Goal: Task Accomplishment & Management: Use online tool/utility

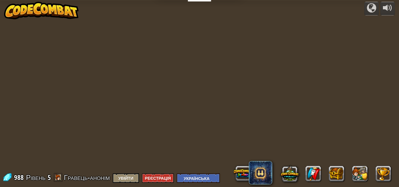
select select "uk"
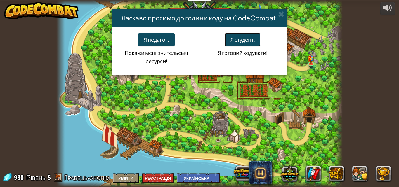
click at [228, 39] on button "Я студент." at bounding box center [243, 39] width 36 height 13
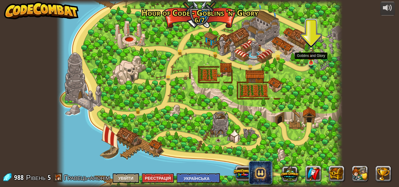
click at [311, 53] on img at bounding box center [311, 54] width 7 height 18
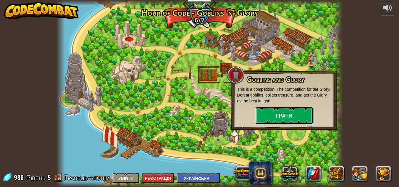
click at [297, 111] on button "Грати" at bounding box center [284, 116] width 58 height 18
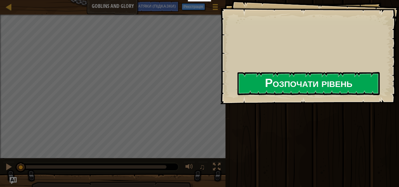
click at [310, 82] on button "Розпочати рівень" at bounding box center [309, 83] width 142 height 23
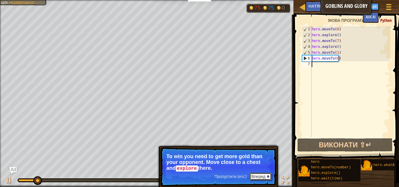
click at [256, 177] on button "Вперед" at bounding box center [261, 177] width 22 height 8
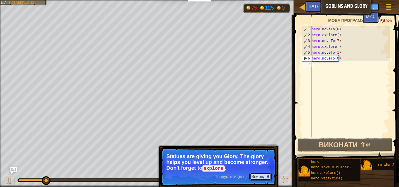
click at [261, 175] on button "Вперед" at bounding box center [261, 177] width 22 height 8
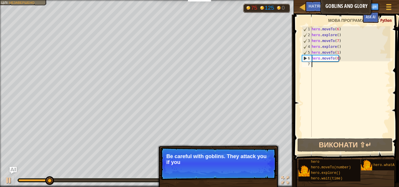
click at [260, 166] on p "Пропустити (esc) Вперед Be careful with goblins. They attack you if you" at bounding box center [219, 164] width 116 height 33
click at [257, 171] on p "Пропустити (esc) Вперед Be careful with goblins. They attack you if you come cl…" at bounding box center [219, 164] width 116 height 33
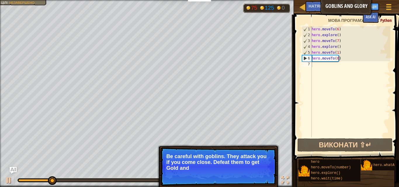
click at [256, 174] on p "Пропустити (esc) Вперед Be careful with goblins. They attack you if you come cl…" at bounding box center [219, 167] width 116 height 39
click at [256, 174] on button "Вперед" at bounding box center [261, 177] width 22 height 8
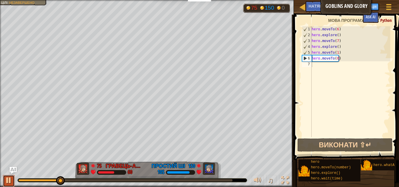
click at [9, 180] on div at bounding box center [9, 181] width 8 height 8
click at [337, 36] on div "hero . moveTo ( 6 ) hero . explore ( ) hero . moveTo ( 7 ) hero . explore ( ) h…" at bounding box center [351, 87] width 80 height 123
drag, startPoint x: 342, startPoint y: 48, endPoint x: 312, endPoint y: 47, distance: 30.2
click at [312, 47] on div "hero . moveTo ( 6 ) hero . explore ( ) hero . moveTo ( 7 ) hero . explore ( ) h…" at bounding box center [351, 87] width 80 height 123
click at [345, 54] on div "hero . moveTo ( 6 ) hero . explore ( ) hero . moveTo ( 7 ) hero . explore ( ) h…" at bounding box center [351, 87] width 80 height 123
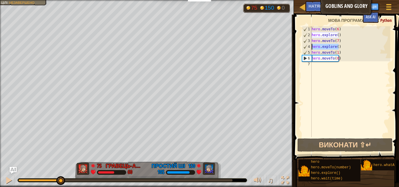
type textarea "hero.moveTo(1)"
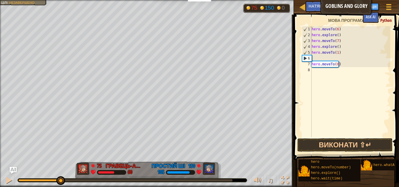
paste textarea "hero.explore()"
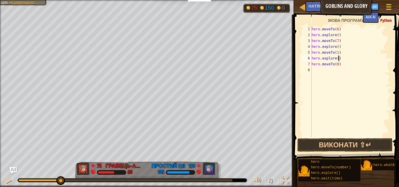
click at [343, 66] on div "hero . moveTo ( 6 ) hero . explore ( ) hero . moveTo ( 7 ) hero . explore ( ) h…" at bounding box center [351, 87] width 80 height 123
type textarea "hero.moveTo(0)"
drag, startPoint x: 54, startPoint y: 179, endPoint x: 43, endPoint y: 181, distance: 11.0
click at [45, 181] on div at bounding box center [132, 181] width 229 height 4
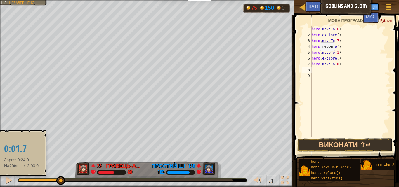
click at [21, 181] on div at bounding box center [39, 181] width 42 height 2
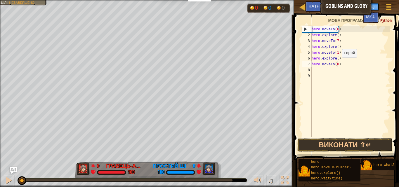
click at [337, 63] on div "hero . moveTo ( 6 ) hero . explore ( ) hero . moveTo ( 7 ) hero . explore ( ) h…" at bounding box center [351, 87] width 80 height 123
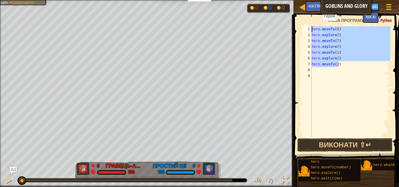
drag, startPoint x: 345, startPoint y: 63, endPoint x: 316, endPoint y: 25, distance: 48.3
click at [316, 25] on div "hero.moveTo(2) 1 2 3 4 5 6 7 8 9 hero . moveTo ( 6 ) hero . explore ( ) hero . …" at bounding box center [345, 99] width 107 height 163
click at [341, 62] on div "hero . moveTo ( 6 ) hero . explore ( ) hero . moveTo ( 7 ) hero . explore ( ) h…" at bounding box center [351, 81] width 80 height 111
type textarea "hero.moveTo(2)"
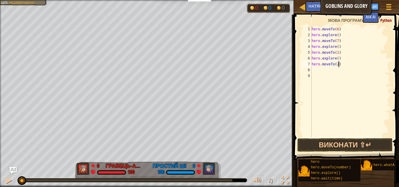
click at [334, 68] on div "hero . moveTo ( 6 ) hero . explore ( ) hero . moveTo ( 7 ) hero . explore ( ) h…" at bounding box center [351, 87] width 80 height 123
paste textarea "hero.moveTo(2)"
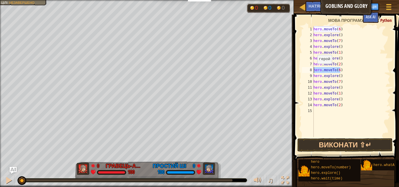
drag, startPoint x: 342, startPoint y: 70, endPoint x: 314, endPoint y: 70, distance: 27.5
click at [314, 70] on div "hero . moveTo ( 6 ) hero . explore ( ) hero . moveTo ( 7 ) hero . explore ( ) h…" at bounding box center [352, 87] width 78 height 123
type textarea "hero.moveTo(6)"
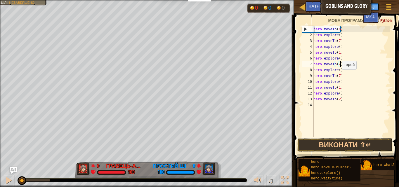
click at [339, 75] on div "hero . moveTo ( 6 ) hero . explore ( ) hero . moveTo ( 7 ) hero . explore ( ) h…" at bounding box center [352, 87] width 78 height 123
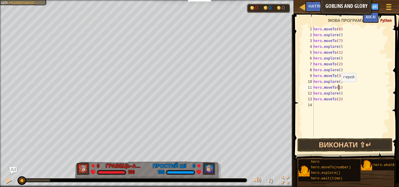
click at [339, 88] on div "hero . moveTo ( 6 ) hero . explore ( ) hero . moveTo ( 7 ) hero . explore ( ) h…" at bounding box center [352, 87] width 78 height 123
click at [339, 99] on div "hero . moveTo ( 6 ) hero . explore ( ) hero . moveTo ( 7 ) hero . explore ( ) h…" at bounding box center [352, 87] width 78 height 123
click at [351, 144] on button "Виконати ⇧↵" at bounding box center [345, 145] width 95 height 13
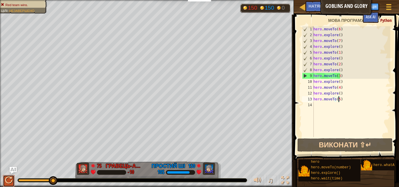
click at [10, 184] on div at bounding box center [9, 181] width 8 height 8
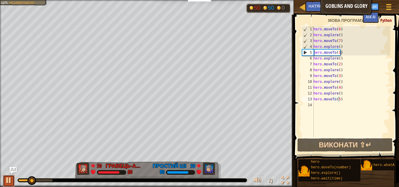
click at [9, 183] on div at bounding box center [9, 181] width 8 height 8
click at [352, 5] on div "НАТЯКИ (Підказки)" at bounding box center [329, 6] width 47 height 11
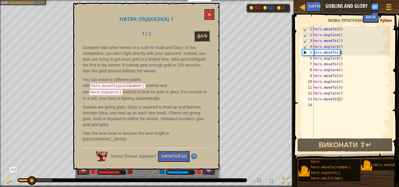
click at [204, 33] on button "Далі" at bounding box center [202, 36] width 16 height 11
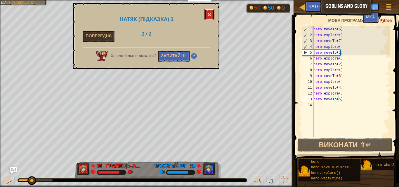
click at [212, 15] on button at bounding box center [210, 14] width 10 height 11
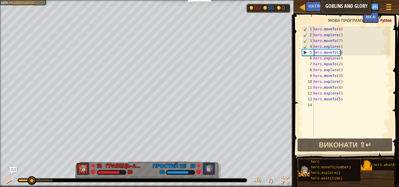
scroll to position [4, 0]
click at [339, 75] on div "hero . moveTo ( 6 ) hero . explore ( ) hero . moveTo ( 7 ) hero . explore ( ) h…" at bounding box center [352, 87] width 78 height 123
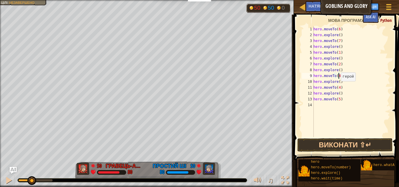
click at [338, 87] on div "hero . moveTo ( 6 ) hero . explore ( ) hero . moveTo ( 7 ) hero . explore ( ) h…" at bounding box center [352, 87] width 78 height 123
click at [338, 99] on div "hero . moveTo ( 6 ) hero . explore ( ) hero . moveTo ( 7 ) hero . explore ( ) h…" at bounding box center [352, 87] width 78 height 123
click at [353, 145] on button "Виконати ⇧↵" at bounding box center [345, 145] width 95 height 13
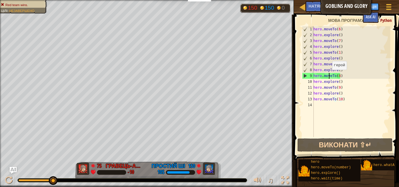
click at [329, 76] on div "hero . moveTo ( 6 ) hero . explore ( ) hero . moveTo ( 7 ) hero . explore ( ) h…" at bounding box center [352, 87] width 78 height 123
click at [11, 183] on div at bounding box center [9, 181] width 8 height 8
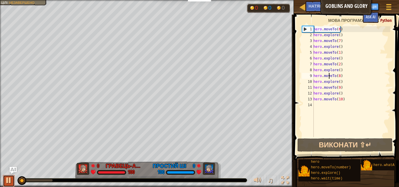
click at [7, 177] on div at bounding box center [9, 181] width 8 height 8
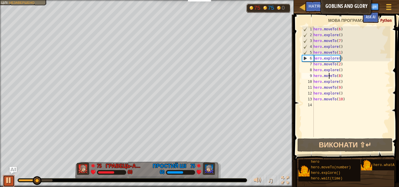
click at [8, 178] on div at bounding box center [9, 181] width 8 height 8
click at [338, 52] on div "hero . moveTo ( 6 ) hero . explore ( ) hero . moveTo ( 7 ) hero . explore ( ) h…" at bounding box center [352, 87] width 78 height 123
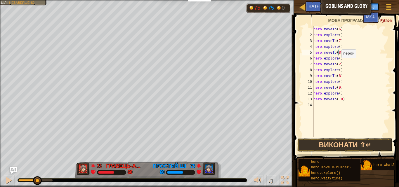
click at [339, 64] on div "hero . moveTo ( 6 ) hero . explore ( ) hero . moveTo ( 7 ) hero . explore ( ) h…" at bounding box center [352, 87] width 78 height 123
click at [352, 143] on button "Виконати ⇧↵" at bounding box center [345, 145] width 95 height 13
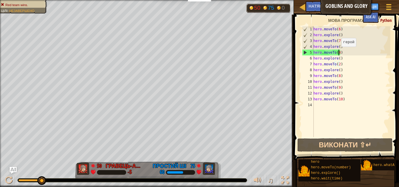
click at [339, 53] on div "hero . moveTo ( 6 ) hero . explore ( ) hero . moveTo ( 7 ) hero . explore ( ) h…" at bounding box center [352, 87] width 78 height 123
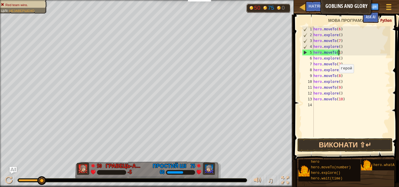
scroll to position [3, 2]
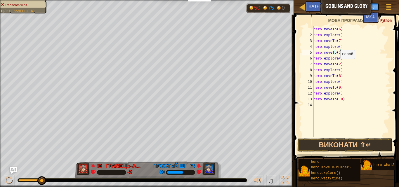
click at [337, 65] on div "hero . moveTo ( 6 ) hero . explore ( ) hero . moveTo ( 7 ) hero . explore ( ) h…" at bounding box center [352, 87] width 78 height 123
click at [361, 144] on button "Виконати ⇧↵" at bounding box center [345, 145] width 95 height 13
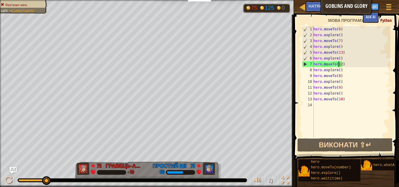
scroll to position [4, 0]
click at [340, 53] on div "hero . moveTo ( 6 ) hero . explore ( ) hero . moveTo ( 7 ) hero . explore ( ) h…" at bounding box center [352, 87] width 78 height 123
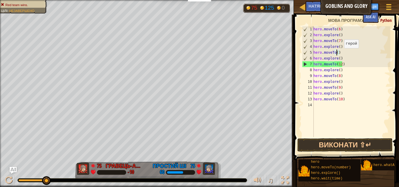
scroll to position [3, 2]
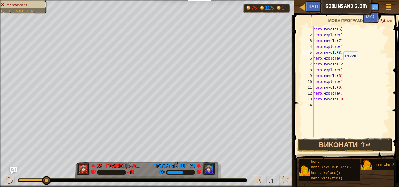
click at [340, 65] on div "hero . moveTo ( 6 ) hero . explore ( ) hero . moveTo ( 7 ) hero . explore ( ) h…" at bounding box center [352, 87] width 78 height 123
click at [347, 144] on button "Виконати ⇧↵" at bounding box center [345, 145] width 95 height 13
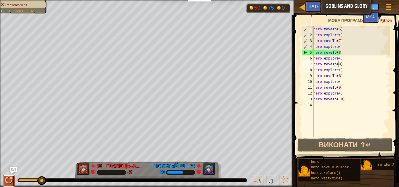
click at [6, 180] on div at bounding box center [9, 181] width 8 height 8
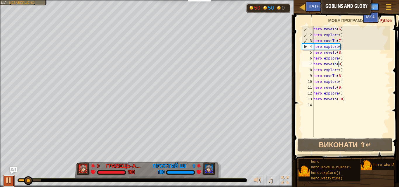
click at [7, 183] on div at bounding box center [9, 181] width 8 height 8
click at [338, 53] on div "hero . moveTo ( 6 ) hero . explore ( ) hero . moveTo ( 7 ) hero . explore ( ) h…" at bounding box center [352, 87] width 78 height 123
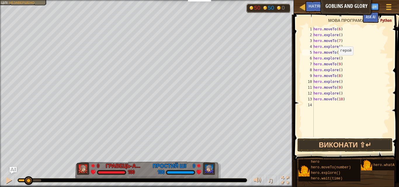
scroll to position [3, 2]
click at [336, 63] on div "hero . moveTo ( 6 ) hero . explore ( ) hero . moveTo ( 7 ) hero . explore ( ) h…" at bounding box center [352, 87] width 78 height 123
click at [331, 144] on button "Виконати ⇧↵" at bounding box center [345, 145] width 95 height 13
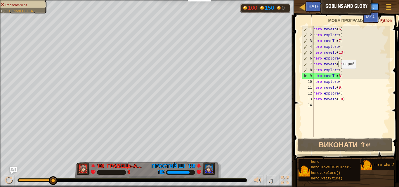
click at [339, 75] on div "hero . moveTo ( 6 ) hero . explore ( ) hero . moveTo ( 7 ) hero . explore ( ) h…" at bounding box center [352, 87] width 78 height 123
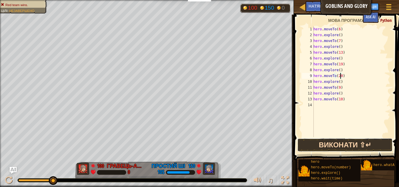
click at [344, 146] on button "Виконати ⇧↵" at bounding box center [345, 145] width 95 height 13
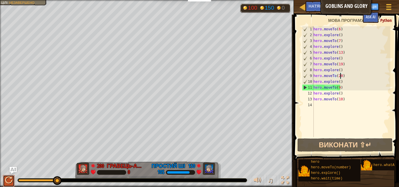
click at [7, 179] on div at bounding box center [9, 181] width 8 height 8
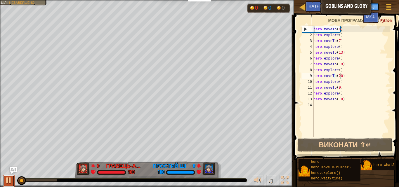
click at [6, 183] on div at bounding box center [9, 181] width 8 height 8
click at [339, 85] on div "hero . moveTo ( 6 ) hero . explore ( ) hero . moveTo ( 7 ) hero . explore ( ) h…" at bounding box center [352, 87] width 78 height 123
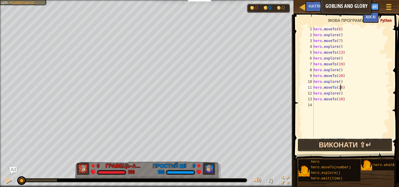
click at [350, 141] on button "Виконати ⇧↵" at bounding box center [345, 145] width 95 height 13
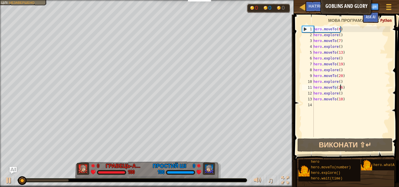
click at [57, 179] on div at bounding box center [132, 181] width 229 height 4
click at [58, 181] on div at bounding box center [43, 181] width 50 height 2
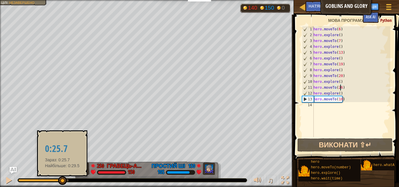
drag, startPoint x: 56, startPoint y: 179, endPoint x: 62, endPoint y: 182, distance: 6.5
click at [62, 182] on div at bounding box center [62, 181] width 9 height 9
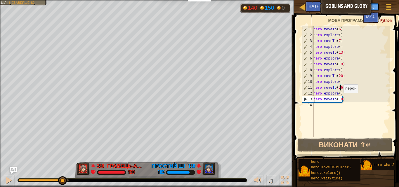
click at [341, 99] on div "hero . moveTo ( 6 ) hero . explore ( ) hero . moveTo ( 7 ) hero . explore ( ) h…" at bounding box center [352, 87] width 78 height 123
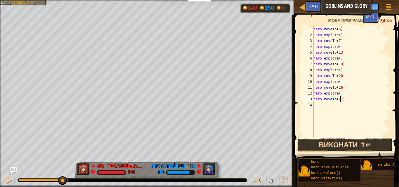
click at [335, 142] on button "Виконати ⇧↵" at bounding box center [345, 145] width 95 height 13
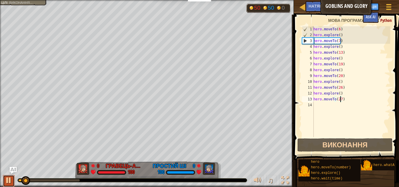
click at [11, 179] on div at bounding box center [9, 181] width 8 height 8
click at [5, 179] on div at bounding box center [9, 181] width 8 height 8
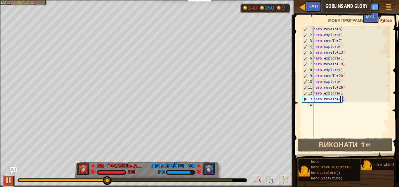
click at [7, 180] on div at bounding box center [9, 181] width 8 height 8
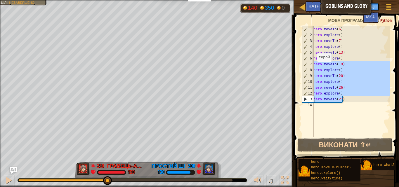
drag, startPoint x: 347, startPoint y: 100, endPoint x: 312, endPoint y: 67, distance: 48.6
click at [312, 67] on div "hero.moveTo(27) 1 2 3 4 5 6 7 8 9 10 11 12 13 14 hero . moveTo ( 6 ) hero . exp…" at bounding box center [345, 81] width 89 height 111
click at [354, 72] on div "hero . moveTo ( 6 ) hero . explore ( ) hero . moveTo ( 7 ) hero . explore ( ) h…" at bounding box center [352, 81] width 78 height 111
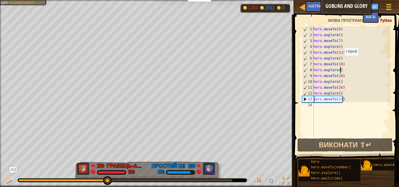
click at [341, 62] on div "hero . moveTo ( 6 ) hero . explore ( ) hero . moveTo ( 7 ) hero . explore ( ) h…" at bounding box center [352, 87] width 78 height 123
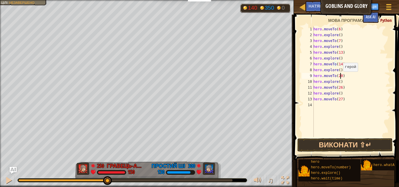
click at [340, 78] on div "hero . moveTo ( 6 ) hero . explore ( ) hero . moveTo ( 7 ) hero . explore ( ) h…" at bounding box center [352, 87] width 78 height 123
click at [341, 86] on div "hero . moveTo ( 6 ) hero . explore ( ) hero . moveTo ( 7 ) hero . explore ( ) h…" at bounding box center [352, 87] width 78 height 123
click at [341, 101] on div "hero . moveTo ( 6 ) hero . explore ( ) hero . moveTo ( 7 ) hero . explore ( ) h…" at bounding box center [352, 87] width 78 height 123
click at [339, 145] on button "Виконати ⇧↵" at bounding box center [345, 145] width 95 height 13
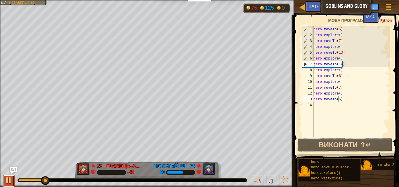
click at [11, 181] on div at bounding box center [9, 181] width 8 height 8
click at [340, 63] on div "hero . moveTo ( 6 ) hero . explore ( ) hero . moveTo ( 7 ) hero . explore ( ) h…" at bounding box center [352, 87] width 78 height 123
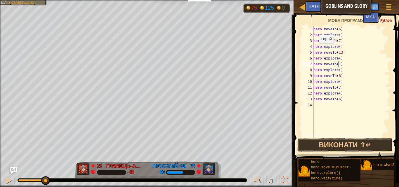
scroll to position [3, 2]
click at [338, 76] on div "hero . moveTo ( 6 ) hero . explore ( ) hero . moveTo ( 7 ) hero . explore ( ) h…" at bounding box center [352, 87] width 78 height 123
click at [338, 88] on div "hero . moveTo ( 6 ) hero . explore ( ) hero . moveTo ( 7 ) hero . explore ( ) h…" at bounding box center [352, 87] width 78 height 123
click at [347, 144] on button "Виконати ⇧↵" at bounding box center [345, 145] width 95 height 13
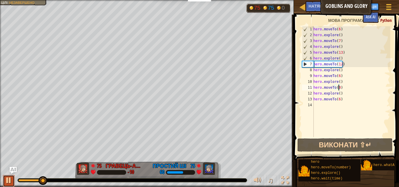
click at [7, 181] on div at bounding box center [9, 181] width 8 height 8
click at [341, 64] on div "hero . moveTo ( 6 ) hero . explore ( ) hero . moveTo ( 7 ) hero . explore ( ) h…" at bounding box center [352, 87] width 78 height 123
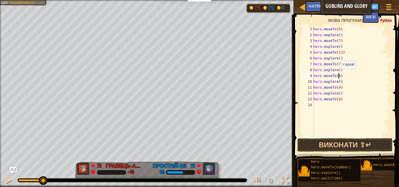
click at [338, 75] on div "hero . moveTo ( 6 ) hero . explore ( ) hero . moveTo ( 7 ) hero . explore ( ) h…" at bounding box center [352, 87] width 78 height 123
click at [18, 178] on div "♫" at bounding box center [147, 180] width 294 height 18
click at [8, 179] on div at bounding box center [9, 181] width 8 height 8
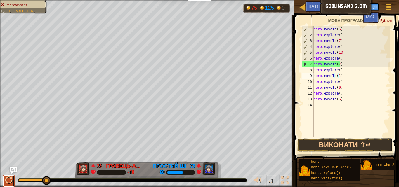
click at [13, 179] on button at bounding box center [9, 181] width 12 height 12
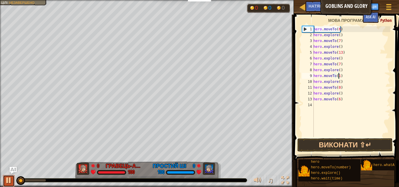
click at [10, 178] on div at bounding box center [9, 181] width 8 height 8
click at [35, 179] on div at bounding box center [132, 181] width 229 height 4
click at [37, 180] on div at bounding box center [31, 181] width 27 height 2
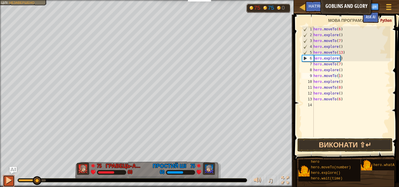
click at [6, 181] on div at bounding box center [9, 181] width 8 height 8
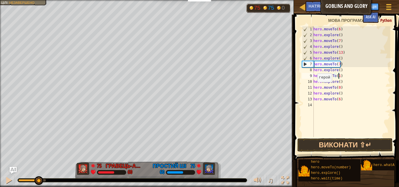
click at [304, 63] on div "7" at bounding box center [308, 64] width 11 height 6
type textarea "hero.moveTo(7)"
click at [327, 143] on button "Виконати ⇧↵" at bounding box center [345, 145] width 95 height 13
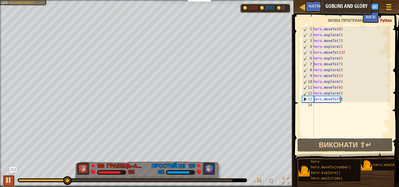
click at [9, 180] on div at bounding box center [9, 181] width 8 height 8
click at [303, 8] on div "Ігрове меню Готово Реєстрація НАТЯКИ (Підказки) Ask AI" at bounding box center [345, 12] width 102 height 22
click at [316, 7] on span "НАТЯКИ (Підказки)" at bounding box center [329, 6] width 41 height 6
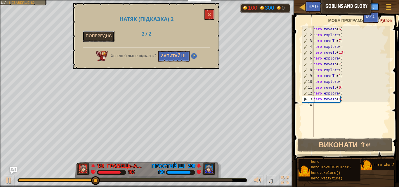
click at [114, 37] on button "Попереднє" at bounding box center [99, 36] width 32 height 11
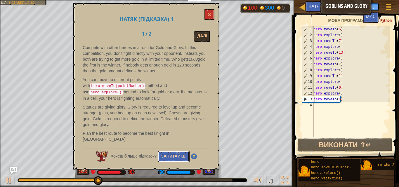
click at [174, 151] on button "Запитай ШІ" at bounding box center [174, 156] width 32 height 11
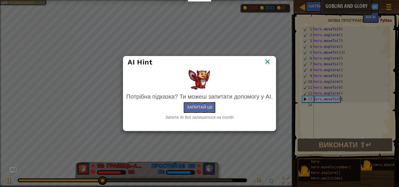
click at [267, 63] on img at bounding box center [268, 62] width 8 height 9
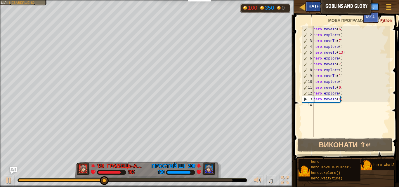
click at [312, 6] on span "НАТЯКИ (Підказки)" at bounding box center [329, 6] width 41 height 6
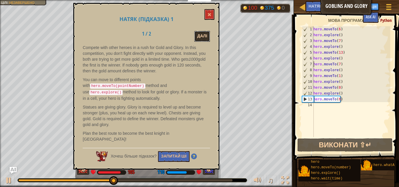
click at [199, 36] on button "Далі" at bounding box center [202, 36] width 16 height 11
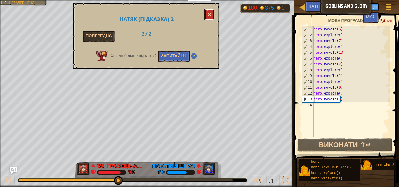
click at [211, 16] on span at bounding box center [210, 15] width 4 height 4
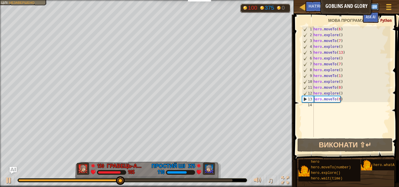
click at [378, 8] on button "Реєстрація" at bounding box center [367, 6] width 23 height 7
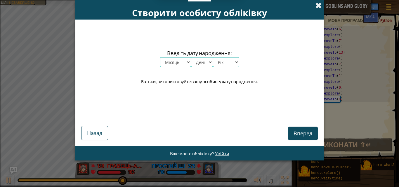
click at [318, 7] on span at bounding box center [319, 5] width 6 height 6
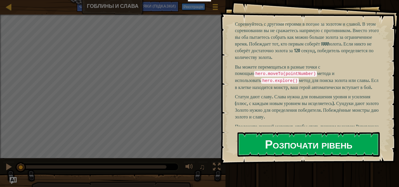
click at [313, 151] on font "Розпочати рівень" at bounding box center [308, 145] width 87 height 16
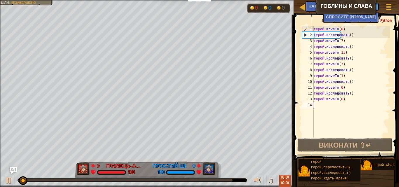
click at [287, 182] on div at bounding box center [286, 181] width 8 height 8
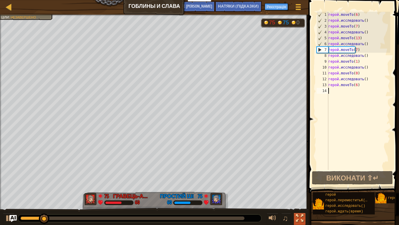
click at [303, 187] on div at bounding box center [300, 218] width 8 height 8
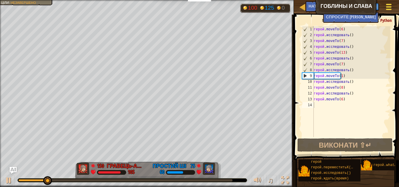
click at [390, 7] on span at bounding box center [390, 6] width 6 height 1
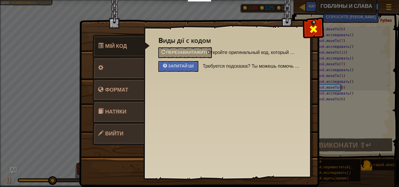
click at [317, 32] on span at bounding box center [313, 29] width 9 height 9
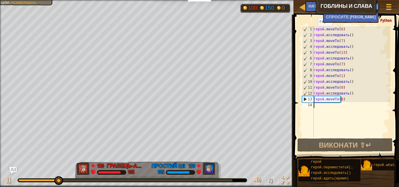
click at [20, 0] on div at bounding box center [147, 0] width 294 height 1
click at [6, 182] on div at bounding box center [9, 181] width 8 height 8
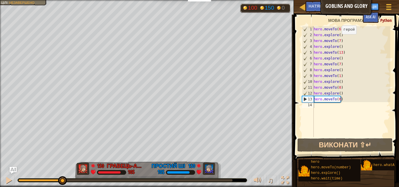
click at [339, 40] on div "hero . moveTo ( 6 ) hero . explore ( ) hero . moveTo ( 7 ) hero . explore ( ) h…" at bounding box center [352, 87] width 78 height 123
click at [339, 64] on div "hero . moveTo ( 6 ) hero . explore ( ) hero . moveTo ( 7 ) hero . explore ( ) h…" at bounding box center [352, 87] width 78 height 123
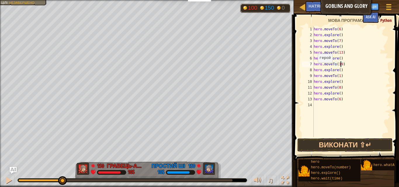
scroll to position [3, 2]
click at [338, 76] on div "hero . moveTo ( 6 ) hero . explore ( ) hero . moveTo ( 7 ) hero . explore ( ) h…" at bounding box center [352, 87] width 78 height 123
click at [339, 88] on div "hero . moveTo ( 6 ) hero . explore ( ) hero . moveTo ( 7 ) hero . explore ( ) h…" at bounding box center [352, 87] width 78 height 123
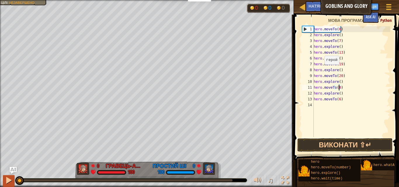
drag, startPoint x: 45, startPoint y: 181, endPoint x: 10, endPoint y: 181, distance: 35.1
click at [12, 181] on div "♫" at bounding box center [147, 180] width 294 height 18
click at [10, 181] on div at bounding box center [9, 181] width 8 height 8
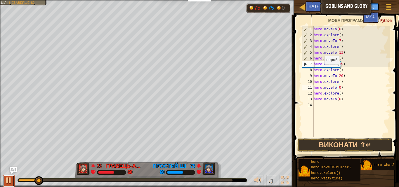
click at [9, 181] on div at bounding box center [9, 181] width 8 height 8
click at [342, 55] on div "hero . moveTo ( 6 ) hero . explore ( ) hero . moveTo ( 7 ) hero . explore ( ) h…" at bounding box center [352, 87] width 78 height 123
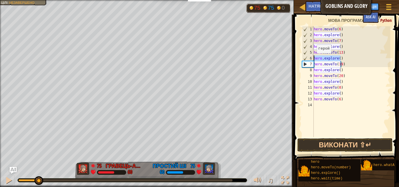
drag, startPoint x: 341, startPoint y: 59, endPoint x: 314, endPoint y: 59, distance: 26.9
click at [314, 59] on div "hero . moveTo ( 6 ) hero . explore ( ) hero . moveTo ( 7 ) hero . explore ( ) h…" at bounding box center [352, 87] width 78 height 123
type textarea "hero.explore()"
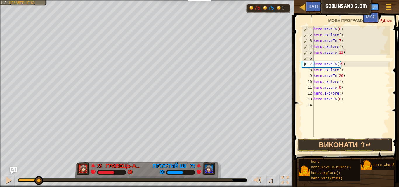
scroll to position [3, 0]
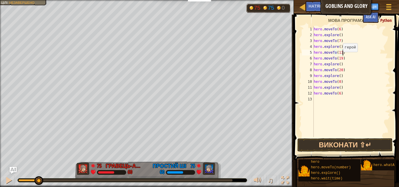
click at [340, 58] on div "hero . moveTo ( 6 ) hero . explore ( ) hero . moveTo ( 7 ) hero . explore ( ) h…" at bounding box center [352, 87] width 78 height 123
click at [10, 178] on div at bounding box center [9, 181] width 8 height 8
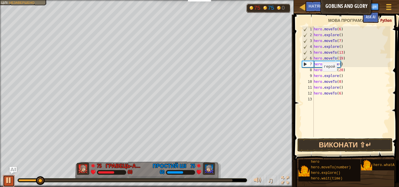
click at [10, 178] on div at bounding box center [9, 181] width 8 height 8
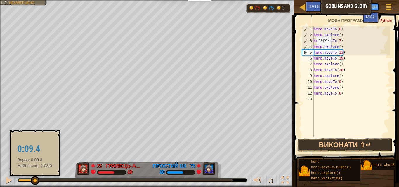
drag, startPoint x: 44, startPoint y: 181, endPoint x: 35, endPoint y: 182, distance: 9.1
click at [35, 182] on div at bounding box center [35, 181] width 9 height 9
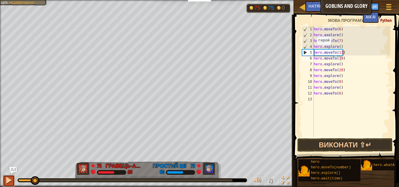
click at [6, 181] on div at bounding box center [9, 181] width 8 height 8
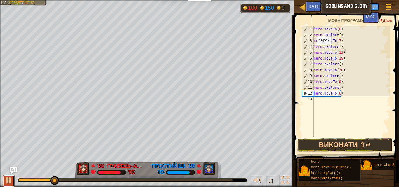
click at [6, 181] on div at bounding box center [9, 181] width 8 height 8
click at [322, 151] on button "Виконати ⇧↵" at bounding box center [345, 145] width 95 height 13
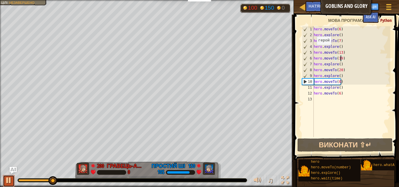
click at [10, 178] on div at bounding box center [9, 181] width 8 height 8
click at [339, 81] on div "hero . moveTo ( 6 ) hero . explore ( ) hero . moveTo ( 7 ) hero . explore ( ) h…" at bounding box center [352, 87] width 78 height 123
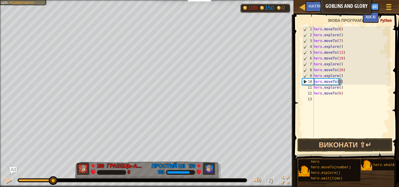
scroll to position [3, 2]
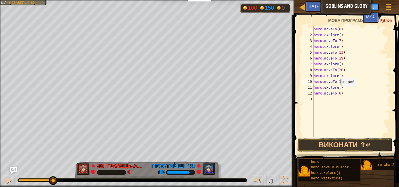
click at [339, 93] on div "hero . moveTo ( 6 ) hero . explore ( ) hero . moveTo ( 7 ) hero . explore ( ) h…" at bounding box center [352, 87] width 78 height 123
click at [316, 143] on button "Виконати ⇧↵" at bounding box center [345, 145] width 95 height 13
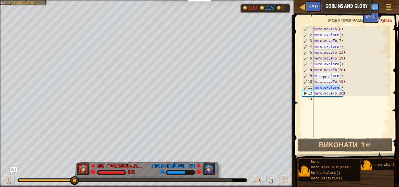
drag, startPoint x: 344, startPoint y: 89, endPoint x: 313, endPoint y: 88, distance: 30.7
click at [313, 88] on div "hero.moveTo(20) 1 2 3 4 5 6 7 8 9 10 11 12 13 hero . moveTo ( 6 ) hero . explor…" at bounding box center [345, 81] width 89 height 111
type textarea "hero.explore()"
click at [334, 103] on div "hero . moveTo ( 6 ) hero . explore ( ) hero . moveTo ( 7 ) hero . explore ( ) h…" at bounding box center [352, 87] width 78 height 123
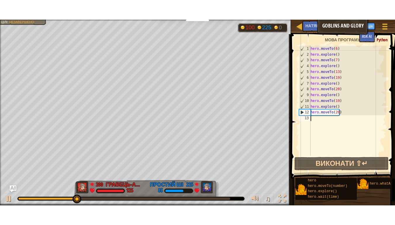
scroll to position [3, 0]
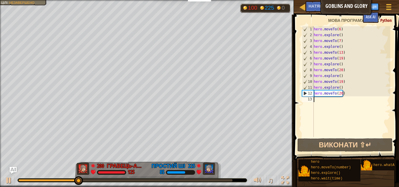
paste textarea "hero.explore()"
type textarea "hero.explore()"
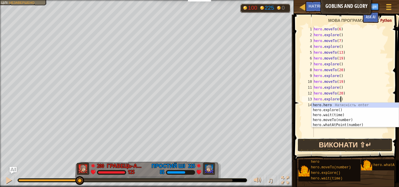
click at [343, 143] on button "Виконати ⇧↵" at bounding box center [345, 145] width 95 height 13
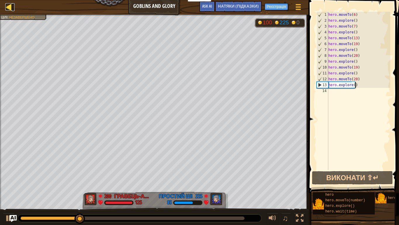
click at [9, 3] on div at bounding box center [8, 6] width 7 height 7
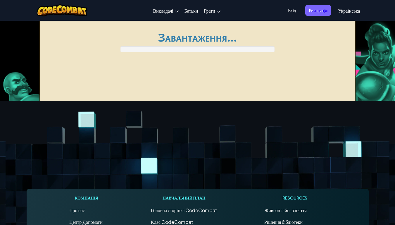
click at [9, 6] on div "Переключення навігації Викладачі Створити Безкоштовний Обліковий Запис Шкільні …" at bounding box center [198, 10] width 398 height 21
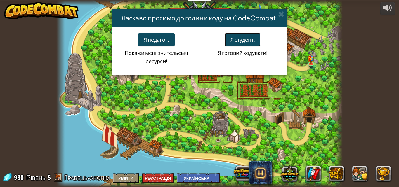
click at [240, 43] on button "Я студент." at bounding box center [243, 39] width 36 height 13
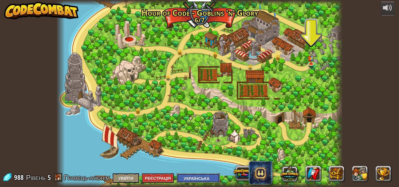
click at [205, 180] on select "English ([GEOGRAPHIC_DATA]) English ([GEOGRAPHIC_DATA]) 简体中文 繁體中文 русский españ…" at bounding box center [198, 179] width 43 height 10
select select "en-[GEOGRAPHIC_DATA]"
click at [187, 174] on select "English ([GEOGRAPHIC_DATA]) English ([GEOGRAPHIC_DATA]) 简体中文 繁體中文 русский españ…" at bounding box center [198, 179] width 43 height 10
select select "en-[GEOGRAPHIC_DATA]"
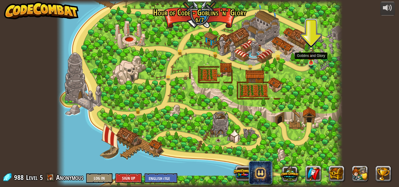
click at [312, 61] on img at bounding box center [311, 54] width 7 height 18
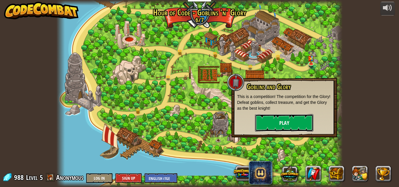
click at [290, 122] on button "Play" at bounding box center [284, 123] width 58 height 18
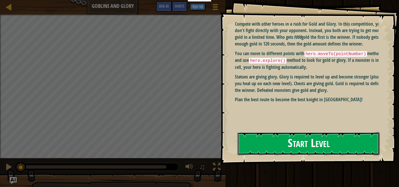
click at [300, 135] on button "Start Level" at bounding box center [309, 143] width 142 height 23
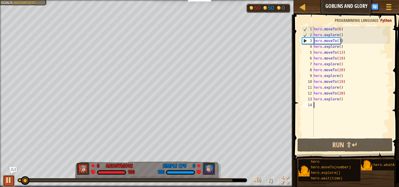
click at [11, 181] on div at bounding box center [9, 181] width 8 height 8
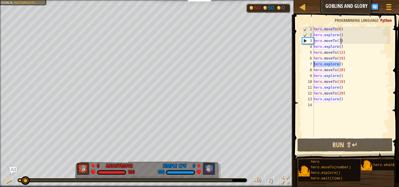
drag, startPoint x: 342, startPoint y: 64, endPoint x: 313, endPoint y: 65, distance: 29.3
click at [313, 65] on div "1 2 3 4 5 6 7 8 9 10 11 12 13 14 hero . moveTo ( 6 ) hero . explore ( ) hero . …" at bounding box center [345, 81] width 89 height 111
type textarea "hero.explore()"
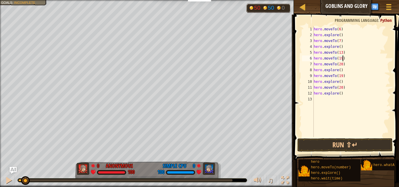
click at [341, 65] on div "hero . moveTo ( 6 ) hero . explore ( ) hero . moveTo ( 7 ) hero . explore ( ) h…" at bounding box center [352, 87] width 78 height 123
click at [341, 71] on div "hero . moveTo ( 6 ) hero . explore ( ) hero . moveTo ( 7 ) hero . explore ( ) h…" at bounding box center [352, 87] width 78 height 123
click at [344, 73] on div "hero . moveTo ( 6 ) hero . explore ( ) hero . moveTo ( 7 ) hero . explore ( ) h…" at bounding box center [352, 87] width 78 height 123
click at [340, 76] on div "hero . moveTo ( 6 ) hero . explore ( ) hero . moveTo ( 7 ) hero . explore ( ) h…" at bounding box center [352, 87] width 78 height 123
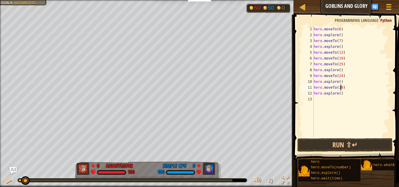
click at [341, 89] on div "hero . moveTo ( 6 ) hero . explore ( ) hero . moveTo ( 7 ) hero . explore ( ) h…" at bounding box center [352, 87] width 78 height 123
click at [368, 145] on button "Run ⇧↵" at bounding box center [345, 145] width 95 height 13
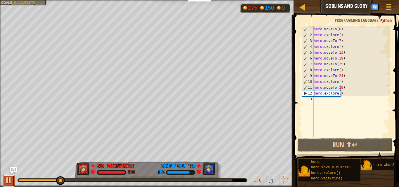
click at [11, 180] on div at bounding box center [9, 181] width 8 height 8
click at [347, 95] on div "hero . moveTo ( 6 ) hero . explore ( ) hero . moveTo ( 7 ) hero . explore ( ) h…" at bounding box center [352, 87] width 78 height 123
type textarea "hero.explore()"
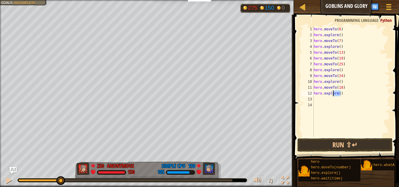
drag, startPoint x: 346, startPoint y: 91, endPoint x: 332, endPoint y: 91, distance: 14.1
click at [332, 91] on div "hero . moveTo ( 6 ) hero . explore ( ) hero . moveTo ( 7 ) hero . explore ( ) h…" at bounding box center [352, 87] width 78 height 123
drag, startPoint x: 343, startPoint y: 88, endPoint x: 309, endPoint y: 88, distance: 33.9
click at [309, 88] on div "hero.explore() 1 2 3 4 5 6 7 8 9 10 11 12 13 14 hero . moveTo ( 6 ) hero . expl…" at bounding box center [345, 81] width 89 height 111
type textarea "hero.moveTo(18)"
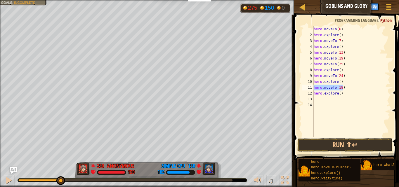
click at [333, 98] on div "hero . moveTo ( 6 ) hero . explore ( ) hero . moveTo ( 7 ) hero . explore ( ) h…" at bounding box center [352, 87] width 78 height 123
paste textarea "hero.moveTo(18)"
click at [344, 100] on div "hero . moveTo ( 6 ) hero . explore ( ) hero . moveTo ( 7 ) hero . explore ( ) h…" at bounding box center [352, 87] width 78 height 123
click at [341, 98] on div "hero . moveTo ( 6 ) hero . explore ( ) hero . moveTo ( 7 ) hero . explore ( ) h…" at bounding box center [352, 87] width 78 height 123
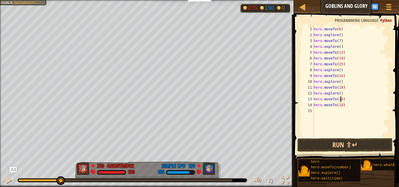
scroll to position [3, 2]
click at [340, 106] on div "hero . moveTo ( 6 ) hero . explore ( ) hero . moveTo ( 7 ) hero . explore ( ) h…" at bounding box center [352, 87] width 78 height 123
type textarea "hero.moveTo(25)"
click at [337, 113] on div "hero . moveTo ( 6 ) hero . explore ( ) hero . moveTo ( 7 ) hero . explore ( ) h…" at bounding box center [352, 87] width 78 height 123
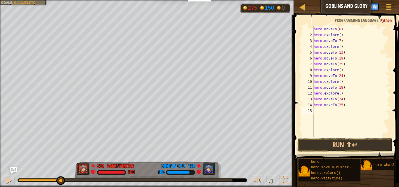
paste textarea "hero.moveTo(18)"
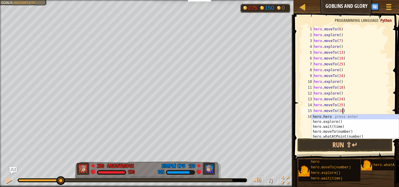
click at [349, 112] on div "hero . moveTo ( 6 ) hero . explore ( ) hero . moveTo ( 7 ) hero . explore ( ) h…" at bounding box center [352, 87] width 78 height 123
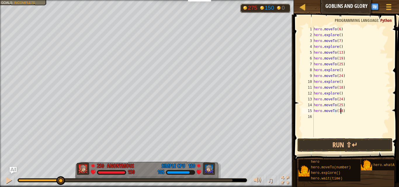
click at [341, 112] on div "hero . moveTo ( 6 ) hero . explore ( ) hero . moveTo ( 7 ) hero . explore ( ) h…" at bounding box center [352, 87] width 78 height 123
type textarea "hero.moveTo(26)"
click at [338, 116] on div "hero . moveTo ( 6 ) hero . explore ( ) hero . moveTo ( 7 ) hero . explore ( ) h…" at bounding box center [352, 87] width 78 height 123
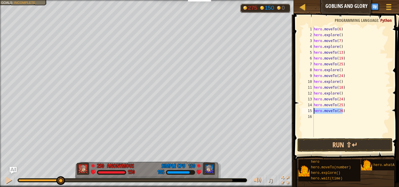
drag, startPoint x: 344, startPoint y: 111, endPoint x: 312, endPoint y: 110, distance: 31.6
click at [312, 110] on div "1 2 3 4 5 6 7 8 9 10 11 12 13 14 15 16 hero . moveTo ( 6 ) hero . explore ( ) h…" at bounding box center [345, 81] width 89 height 111
type textarea "hero.moveTo(26)"
click at [318, 117] on div "hero . moveTo ( 6 ) hero . explore ( ) hero . moveTo ( 7 ) hero . explore ( ) h…" at bounding box center [352, 87] width 78 height 123
paste textarea "hero.moveTo(26)"
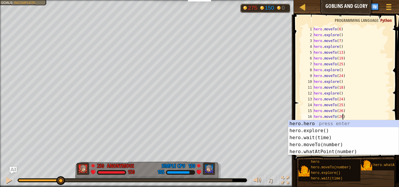
click at [340, 117] on div "hero . moveTo ( 6 ) hero . explore ( ) hero . moveTo ( 7 ) hero . explore ( ) h…" at bounding box center [352, 87] width 78 height 123
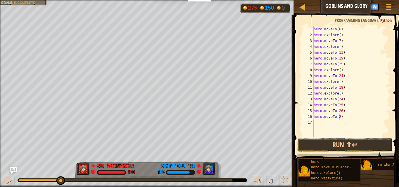
scroll to position [3, 2]
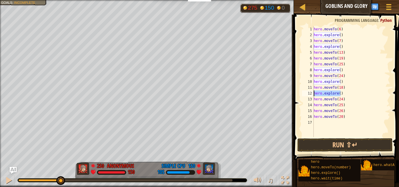
drag, startPoint x: 344, startPoint y: 93, endPoint x: 313, endPoint y: 95, distance: 30.8
click at [313, 95] on div "hero.moveTo(20) 1 2 3 4 5 6 7 8 9 10 11 12 13 14 15 16 17 hero . moveTo ( 6 ) h…" at bounding box center [345, 81] width 89 height 111
type textarea "hero.explore()"
click at [333, 120] on div "hero . moveTo ( 6 ) hero . explore ( ) hero . moveTo ( 7 ) hero . explore ( ) h…" at bounding box center [352, 87] width 78 height 123
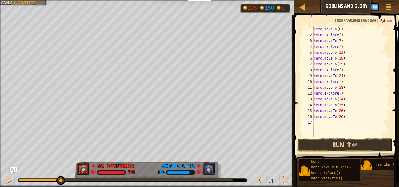
paste textarea "hero.explore()"
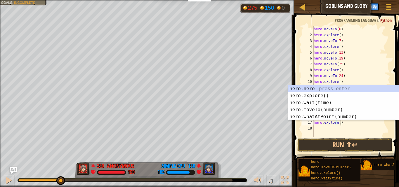
click at [345, 125] on div "hero . moveTo ( 6 ) hero . explore ( ) hero . moveTo ( 7 ) hero . explore ( ) h…" at bounding box center [352, 87] width 78 height 123
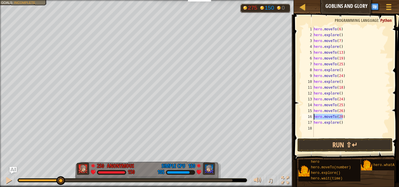
drag, startPoint x: 346, startPoint y: 117, endPoint x: 313, endPoint y: 116, distance: 33.6
click at [313, 116] on div "hero.explore() 1 2 3 4 5 6 7 8 9 10 11 12 13 14 15 16 17 18 hero . moveTo ( 6 )…" at bounding box center [345, 81] width 89 height 111
paste textarea "explore("
type textarea "hero.moveTo(20)"
click at [328, 126] on div "hero . moveTo ( 6 ) hero . explore ( ) hero . moveTo ( 7 ) hero . explore ( ) h…" at bounding box center [352, 87] width 78 height 123
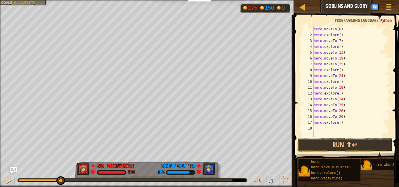
paste textarea "hero.moveTo(20)"
click at [349, 81] on div "hero . moveTo ( 6 ) hero . explore ( ) hero . moveTo ( 7 ) hero . explore ( ) h…" at bounding box center [352, 87] width 78 height 123
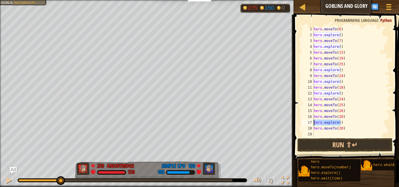
drag, startPoint x: 345, startPoint y: 123, endPoint x: 307, endPoint y: 120, distance: 37.8
click at [307, 120] on div "hero.explore() 1 2 3 4 5 6 7 8 9 10 11 12 13 14 15 16 17 18 19 hero . moveTo ( …" at bounding box center [345, 81] width 89 height 111
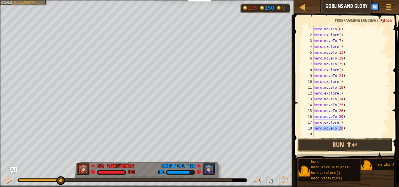
drag, startPoint x: 342, startPoint y: 129, endPoint x: 314, endPoint y: 127, distance: 28.7
click at [314, 127] on div "hero.explore() 1 2 3 4 5 6 7 8 9 10 11 12 13 14 15 16 17 18 19 hero . moveTo ( …" at bounding box center [345, 81] width 89 height 111
type textarea "hero.moveTo(20)"
click at [327, 133] on div "hero . moveTo ( 6 ) hero . explore ( ) hero . moveTo ( 7 ) hero . explore ( ) h…" at bounding box center [352, 87] width 78 height 123
click at [341, 128] on div "hero . moveTo ( 6 ) hero . explore ( ) hero . moveTo ( 7 ) hero . explore ( ) h…" at bounding box center [352, 87] width 78 height 123
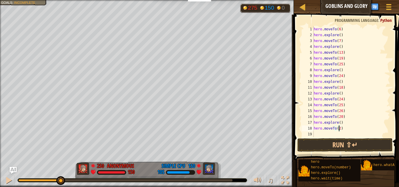
type textarea "hero.moveTo(21)"
click at [328, 133] on div "hero . moveTo ( 6 ) hero . explore ( ) hero . moveTo ( 7 ) hero . explore ( ) h…" at bounding box center [352, 87] width 78 height 123
drag, startPoint x: 344, startPoint y: 123, endPoint x: 327, endPoint y: 121, distance: 17.1
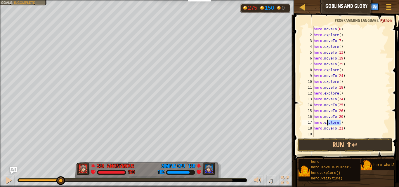
click at [327, 121] on div "hero . moveTo ( 6 ) hero . explore ( ) hero . moveTo ( 7 ) hero . explore ( ) h…" at bounding box center [352, 87] width 78 height 123
drag, startPoint x: 345, startPoint y: 128, endPoint x: 314, endPoint y: 128, distance: 31.6
click at [314, 128] on div "hero.explore() 1 2 3 4 5 6 7 8 9 10 11 12 13 14 15 16 17 18 19 hero . moveTo ( …" at bounding box center [345, 81] width 89 height 111
type textarea "hero.moveTo(21)"
click at [321, 134] on div "hero . moveTo ( 6 ) hero . explore ( ) hero . moveTo ( 7 ) hero . explore ( ) h…" at bounding box center [352, 87] width 78 height 123
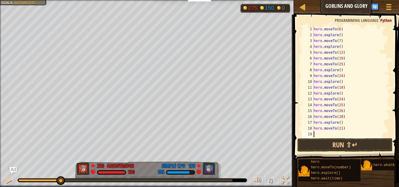
paste textarea "hero.moveTo(21)"
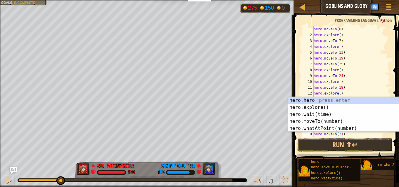
click at [340, 134] on div "hero . moveTo ( 6 ) hero . explore ( ) hero . moveTo ( 7 ) hero . explore ( ) h…" at bounding box center [349, 87] width 73 height 123
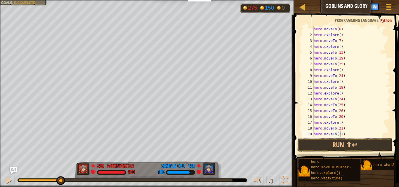
scroll to position [3, 2]
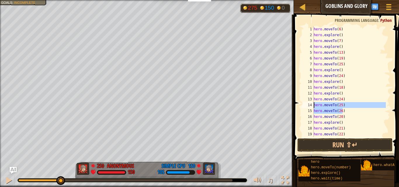
drag, startPoint x: 345, startPoint y: 110, endPoint x: 312, endPoint y: 103, distance: 33.3
click at [312, 103] on div "hero.moveTo(22) 1 2 3 4 5 6 7 8 9 10 11 12 13 14 15 16 17 18 19 20 hero . moveT…" at bounding box center [345, 81] width 89 height 111
type textarea "hero.moveTo(25) hero.moveTo(26)"
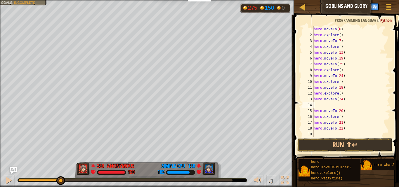
scroll to position [3, 0]
click at [341, 100] on div "hero . moveTo ( 6 ) hero . explore ( ) hero . moveTo ( 7 ) hero . explore ( ) h…" at bounding box center [352, 87] width 78 height 123
click at [344, 122] on div "hero . moveTo ( 6 ) hero . explore ( ) hero . moveTo ( 7 ) hero . explore ( ) h…" at bounding box center [352, 87] width 78 height 123
type textarea "hero.moveTo(22)"
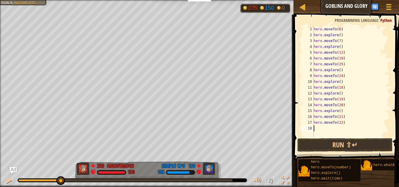
click at [337, 129] on div "hero . moveTo ( 6 ) hero . explore ( ) hero . moveTo ( 7 ) hero . explore ( ) h…" at bounding box center [352, 87] width 78 height 123
paste textarea "hero.moveTo(21)"
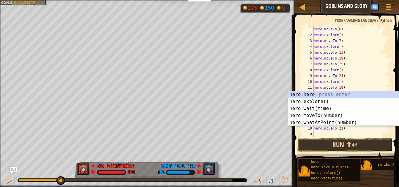
click at [341, 130] on div "hero . moveTo ( 6 ) hero . explore ( ) hero . moveTo ( 7 ) hero . explore ( ) h…" at bounding box center [352, 87] width 78 height 123
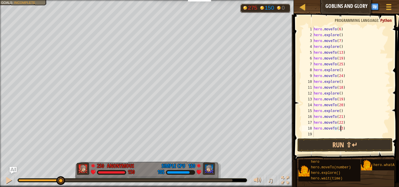
scroll to position [3, 2]
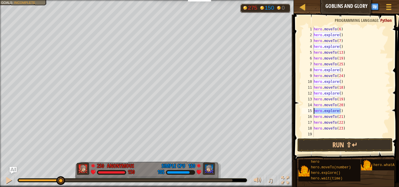
drag, startPoint x: 345, startPoint y: 111, endPoint x: 312, endPoint y: 109, distance: 32.5
click at [313, 109] on div "hero.moveTo(23) 1 2 3 4 5 6 7 8 9 10 11 12 13 14 15 16 17 18 19 hero . moveTo (…" at bounding box center [345, 81] width 89 height 111
click at [342, 123] on div "hero . moveTo ( 6 ) hero . explore ( ) hero . moveTo ( 7 ) hero . explore ( ) h…" at bounding box center [352, 87] width 78 height 123
type textarea "hero.moveTo(22)"
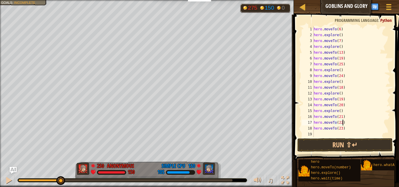
scroll to position [3, 0]
paste textarea "hero.explore()"
click at [345, 132] on div "hero . moveTo ( 6 ) hero . explore ( ) hero . moveTo ( 7 ) hero . explore ( ) h…" at bounding box center [349, 87] width 73 height 123
type textarea "hero.moveTo(23)"
paste textarea "hero.explore()"
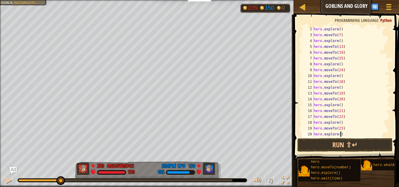
scroll to position [6, 0]
type textarea "hero.explore()"
click at [347, 145] on button "Run ⇧↵" at bounding box center [345, 145] width 95 height 13
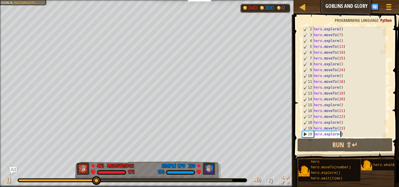
scroll to position [12, 0]
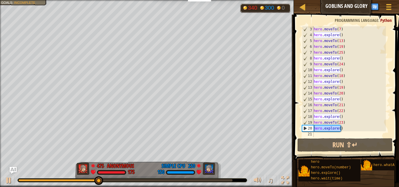
drag, startPoint x: 347, startPoint y: 126, endPoint x: 313, endPoint y: 128, distance: 34.0
click at [313, 128] on div "hero.explore() 3 4 5 6 7 8 9 10 11 12 13 14 15 16 17 18 19 20 21 hero . moveTo …" at bounding box center [345, 81] width 89 height 111
click at [319, 135] on div "hero . moveTo ( 7 ) hero . explore ( ) hero . moveTo ( 13 ) hero . moveTo ( 19 …" at bounding box center [349, 87] width 73 height 123
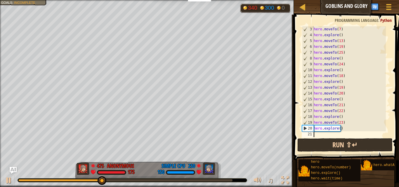
paste textarea "hero.explore()"
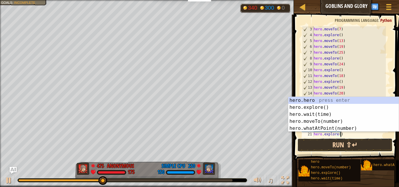
click at [325, 142] on button "Run ⇧↵" at bounding box center [345, 145] width 95 height 13
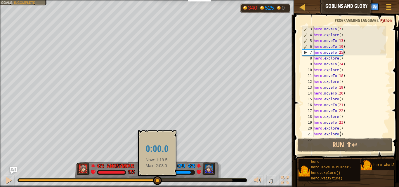
click at [157, 181] on div at bounding box center [125, 181] width 214 height 2
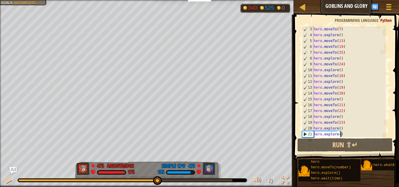
click at [196, 182] on div at bounding box center [132, 181] width 229 height 4
click at [199, 181] on div at bounding box center [125, 181] width 214 height 2
click at [10, 180] on div at bounding box center [9, 181] width 8 height 8
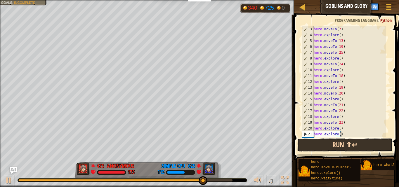
click at [312, 148] on button "Run ⇧↵" at bounding box center [345, 145] width 95 height 13
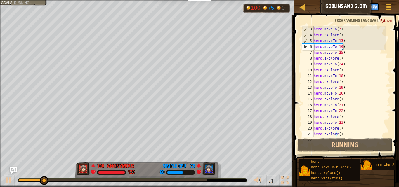
click at [184, 181] on div at bounding box center [112, 181] width 189 height 2
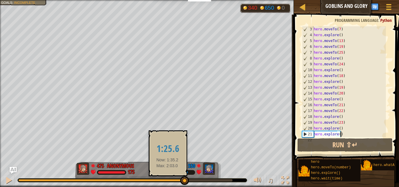
click at [168, 181] on div at bounding box center [101, 181] width 166 height 2
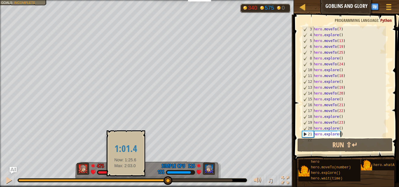
click at [125, 181] on div at bounding box center [92, 181] width 149 height 2
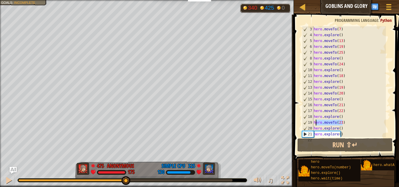
drag, startPoint x: 346, startPoint y: 124, endPoint x: 315, endPoint y: 122, distance: 31.4
click at [315, 122] on div "hero . moveTo ( 7 ) hero . explore ( ) hero . moveTo ( 13 ) hero . moveTo ( 19 …" at bounding box center [349, 87] width 73 height 123
type textarea "hero.moveTo(23)"
